Goal: Information Seeking & Learning: Find contact information

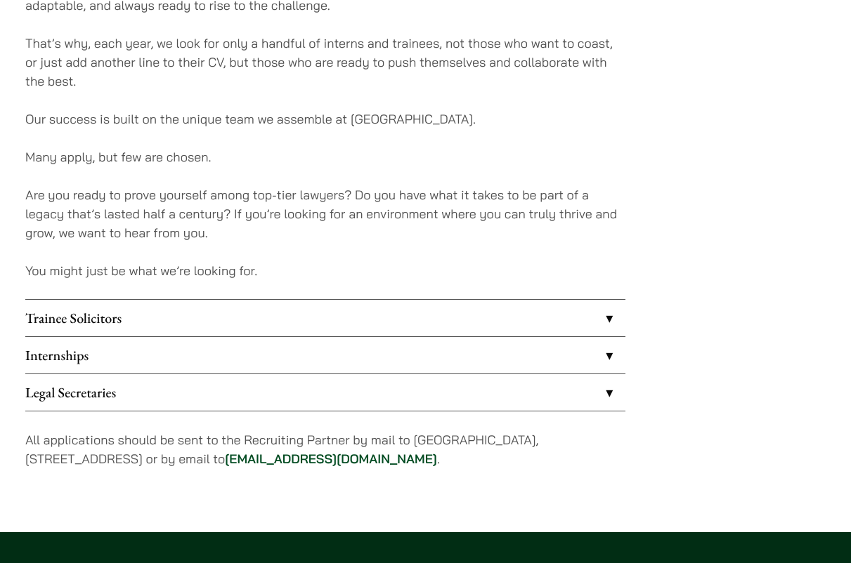
scroll to position [1040, 0]
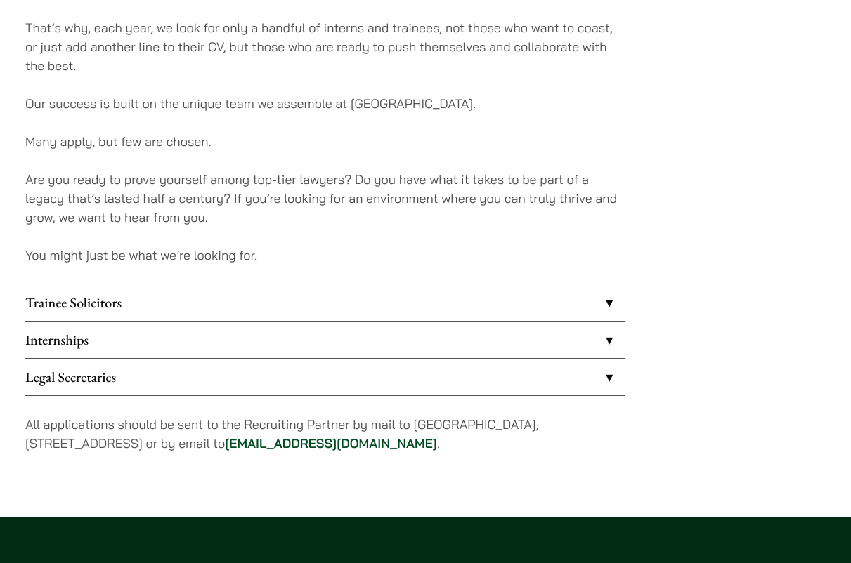
click at [485, 339] on link "Internships" at bounding box center [325, 340] width 600 height 37
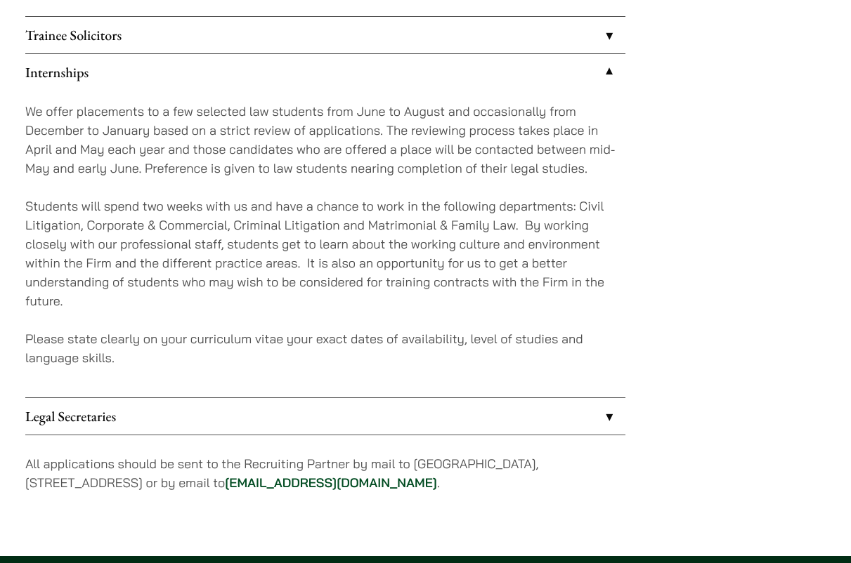
scroll to position [1308, 0]
drag, startPoint x: 457, startPoint y: 480, endPoint x: 310, endPoint y: 478, distance: 146.8
click at [310, 478] on p "All applications should be sent to the Recruiting Partner by mail to [GEOGRAPHI…" at bounding box center [325, 473] width 600 height 38
copy p "[EMAIL_ADDRESS][DOMAIN_NAME] ."
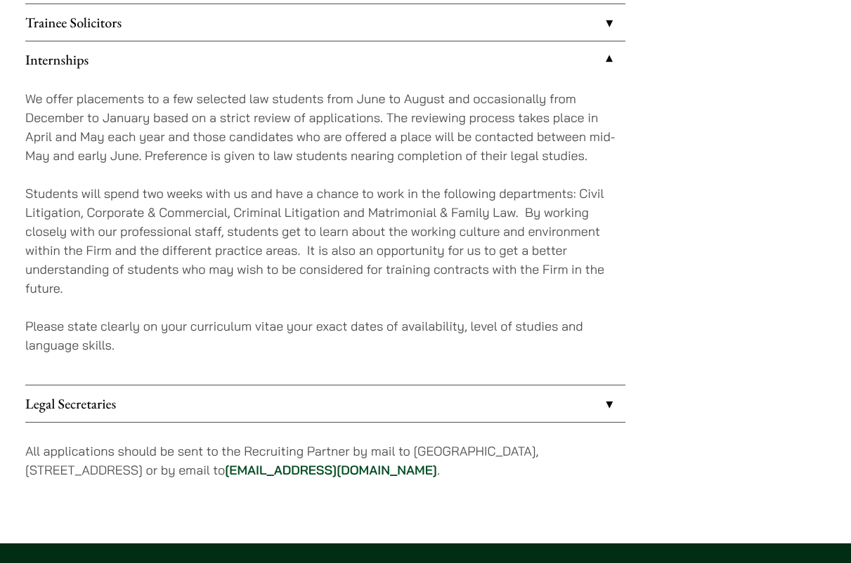
scroll to position [1331, 0]
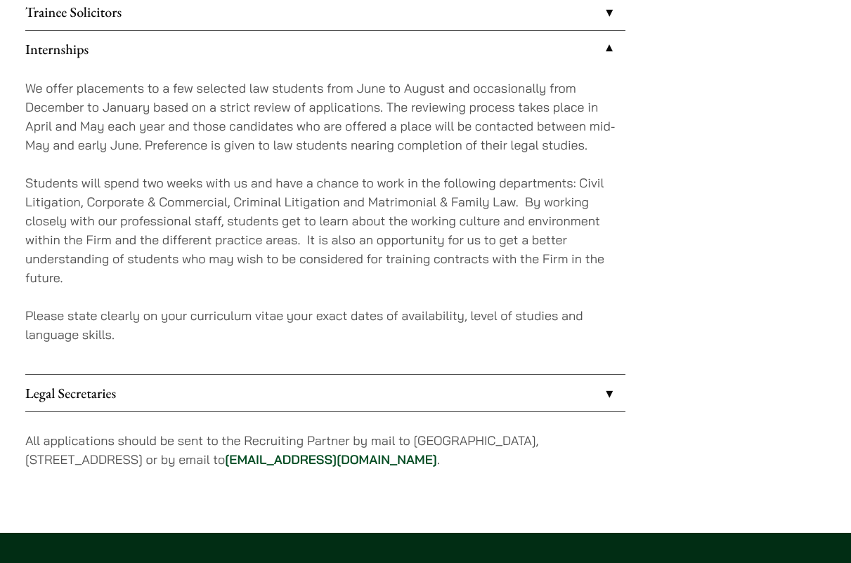
copy p "[EMAIL_ADDRESS][DOMAIN_NAME] ."
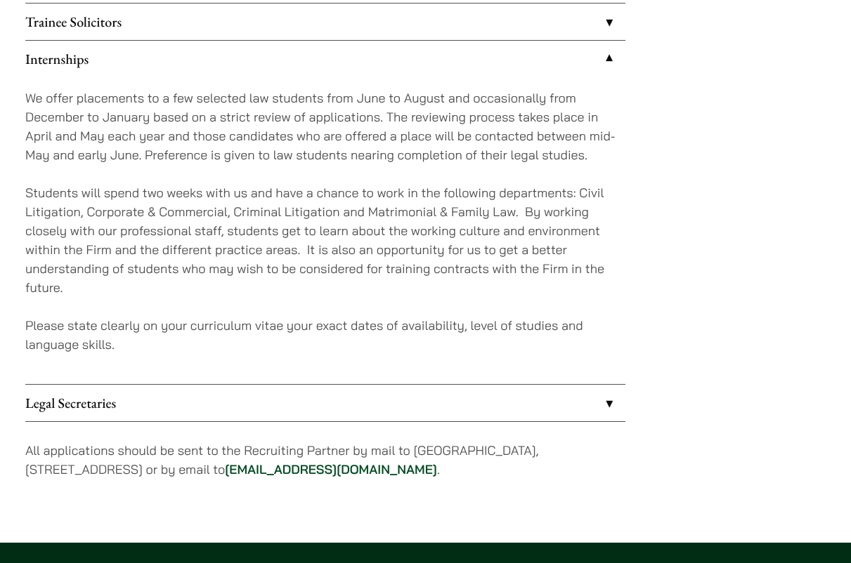
scroll to position [1323, 0]
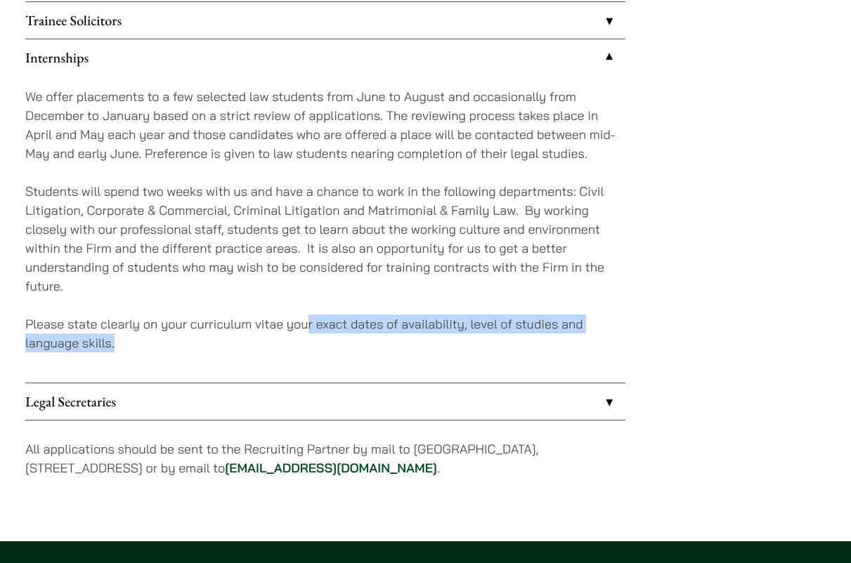
drag, startPoint x: 310, startPoint y: 321, endPoint x: 371, endPoint y: 355, distance: 70.1
click at [371, 355] on div "We offer placements to a few selected law students from June to August and occa…" at bounding box center [325, 229] width 600 height 307
copy p "r exact dates of availability, level of studies and language skills."
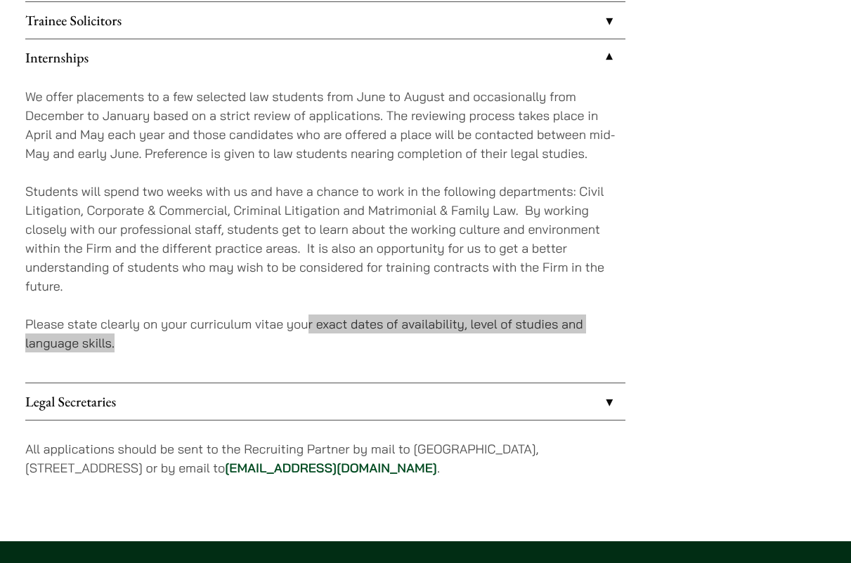
click at [165, 343] on p "Please state clearly on your curriculum vitae your exact dates of availability,…" at bounding box center [325, 334] width 600 height 38
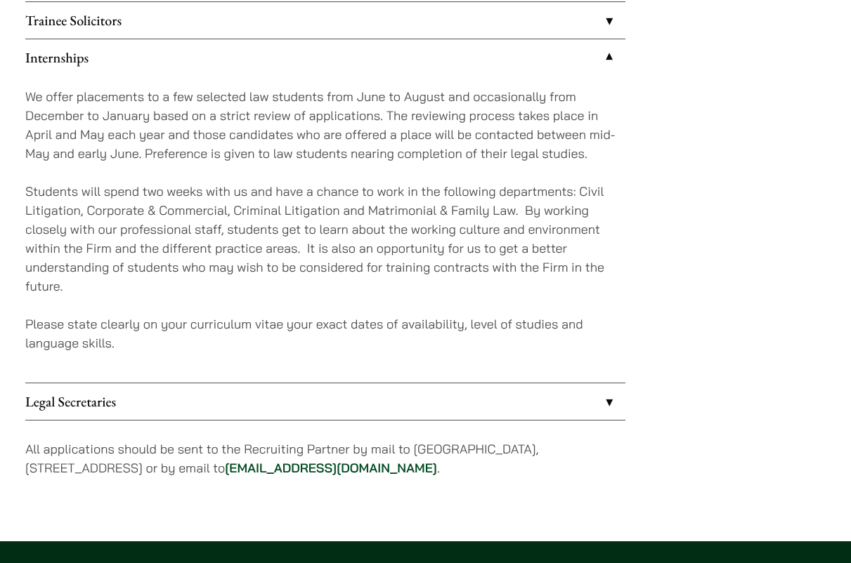
click at [217, 338] on p "Please state clearly on your curriculum vitae your exact dates of availability,…" at bounding box center [325, 334] width 600 height 38
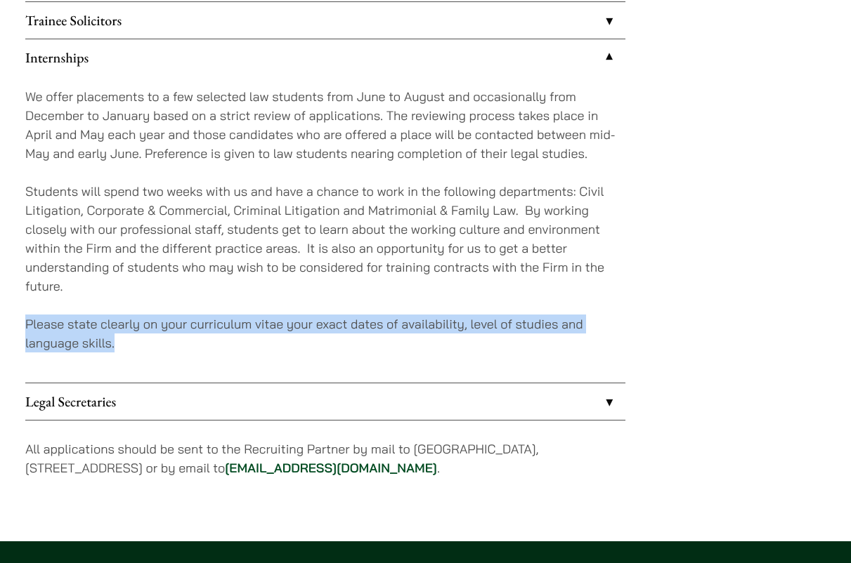
drag, startPoint x: 25, startPoint y: 324, endPoint x: 119, endPoint y: 343, distance: 96.0
click at [119, 343] on p "Please state clearly on your curriculum vitae your exact dates of availability,…" at bounding box center [325, 334] width 600 height 38
copy p "Please state clearly on your curriculum vitae your exact dates of availability,…"
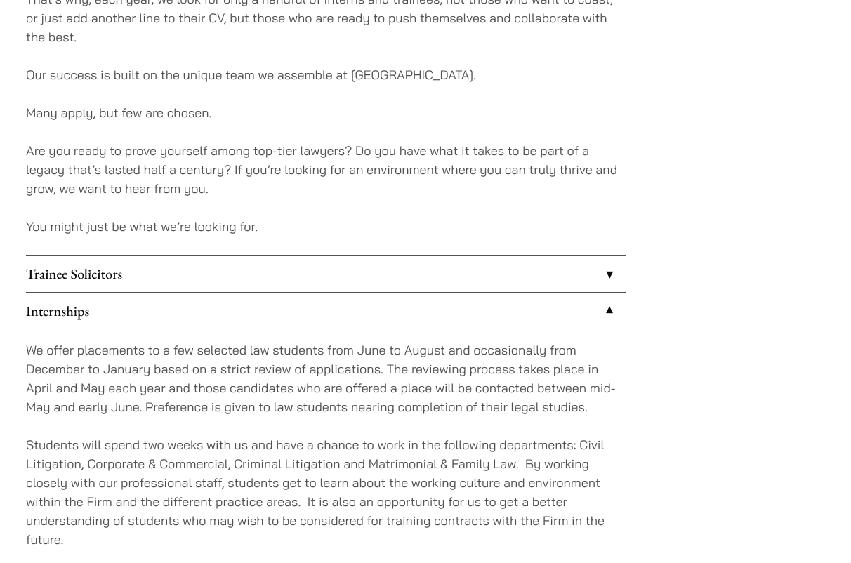
scroll to position [958, 0]
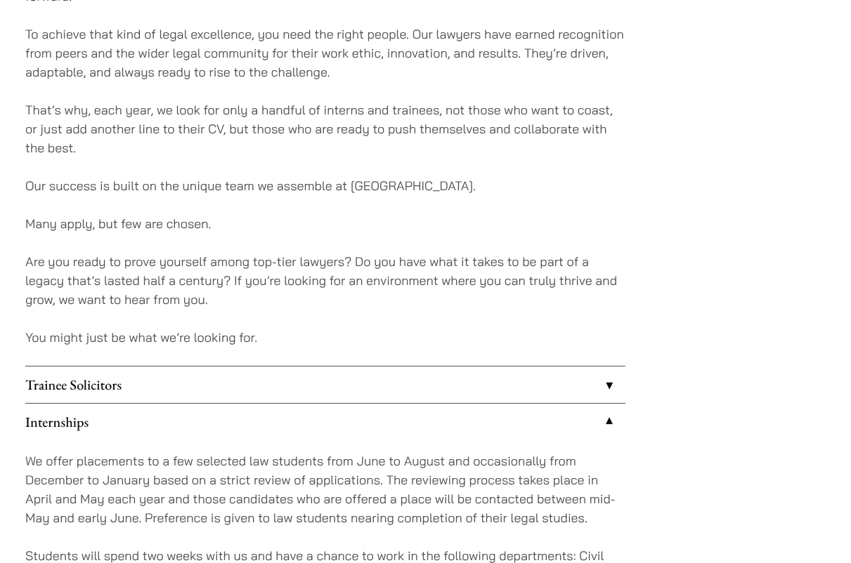
click at [510, 105] on p "That’s why, each year, we look for only a handful of interns and trainees, not …" at bounding box center [325, 128] width 600 height 57
